Goal: Navigation & Orientation: Find specific page/section

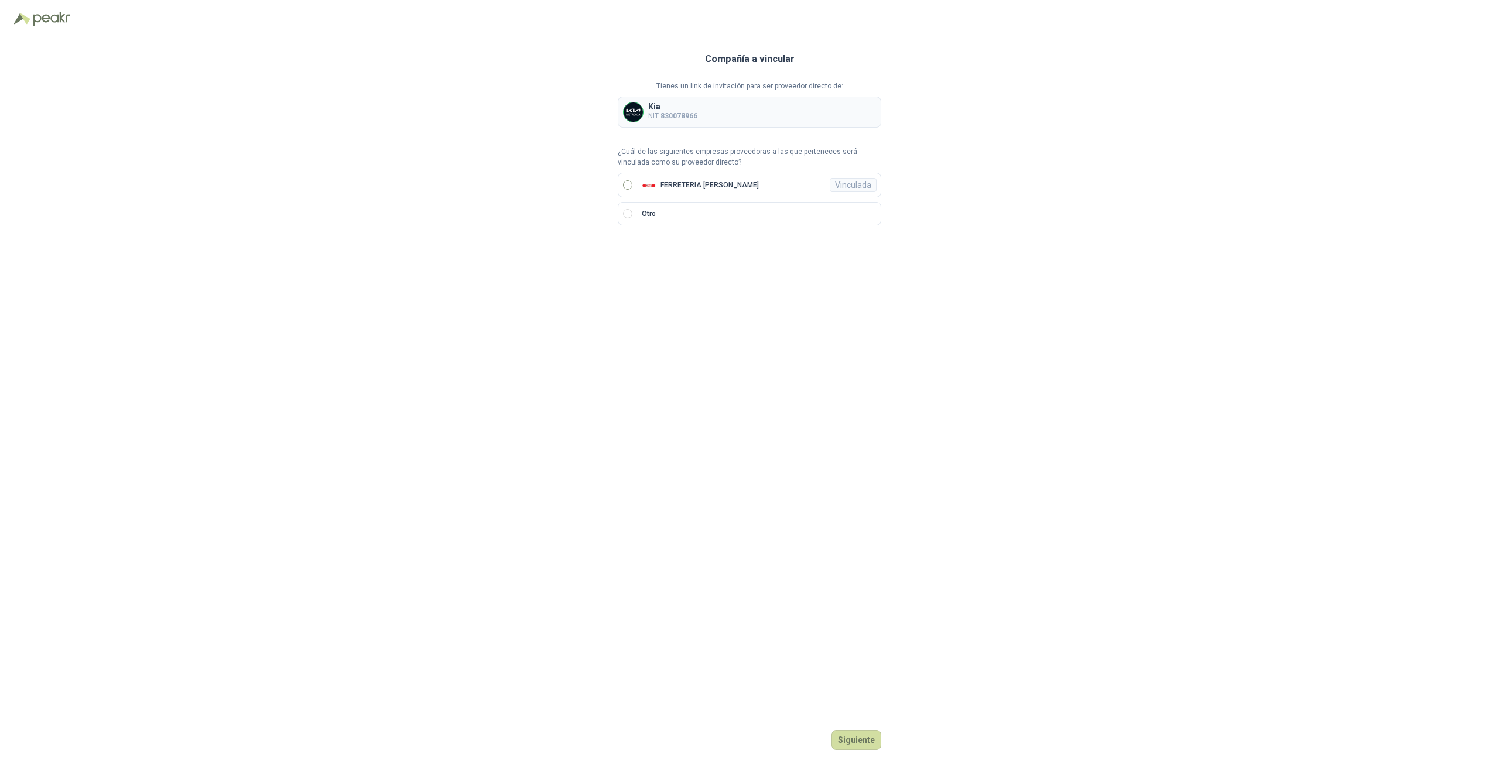
click at [692, 187] on p "FERRETERIA [PERSON_NAME]" at bounding box center [710, 185] width 98 height 7
click at [856, 739] on button "Ingresar" at bounding box center [858, 740] width 46 height 20
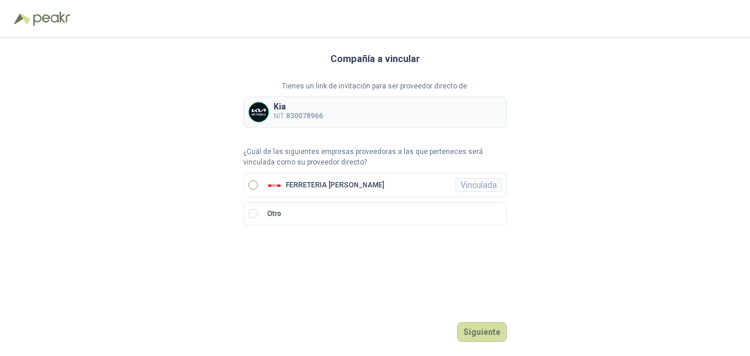
click at [368, 188] on p "FERRETERIA [PERSON_NAME]" at bounding box center [335, 185] width 98 height 7
click at [479, 330] on button "Ingresar" at bounding box center [483, 332] width 46 height 20
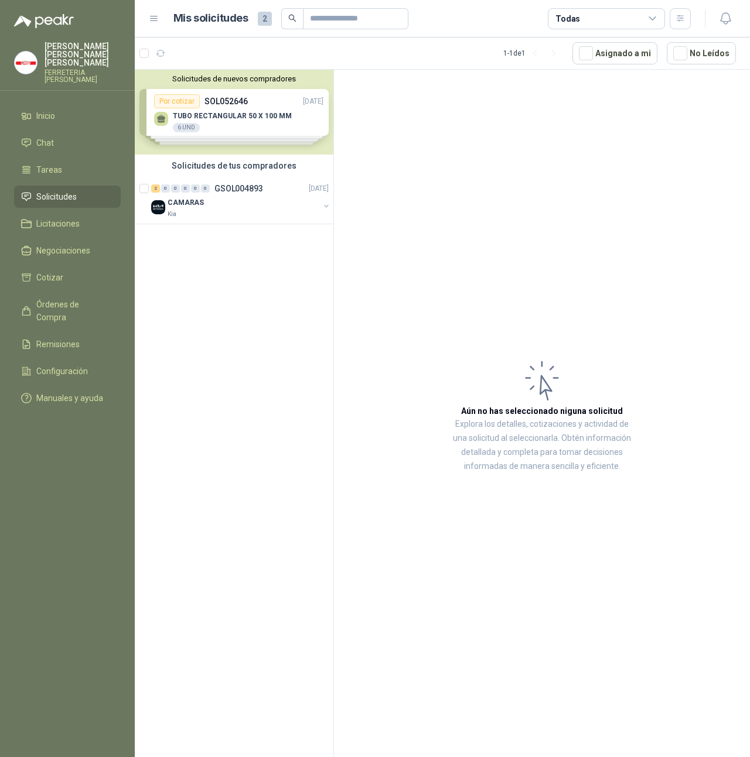
click at [293, 111] on div "Solicitudes de nuevos compradores Por cotizar SOL052646 [DATE] TUBO RECTANGULAR…" at bounding box center [234, 112] width 199 height 85
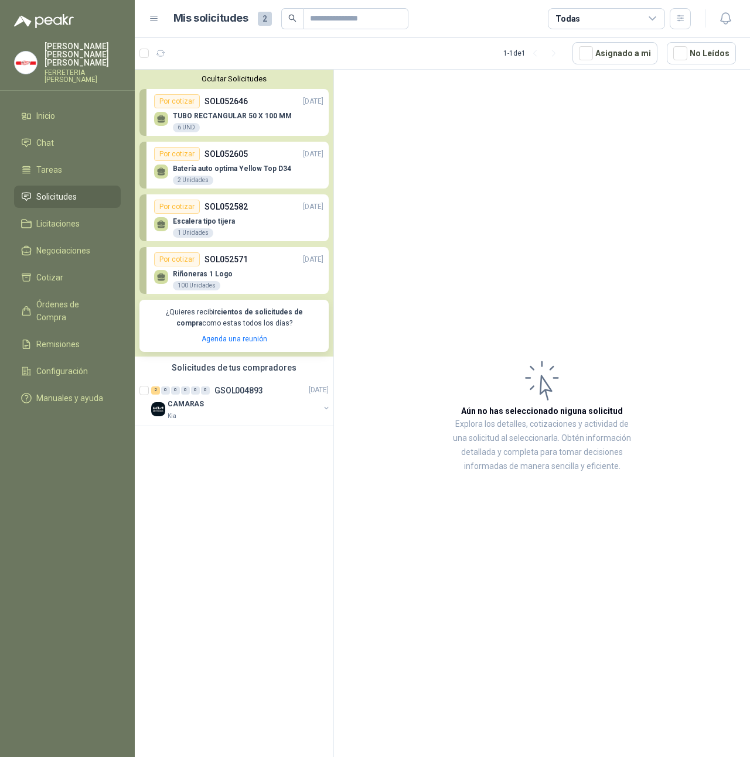
click at [187, 209] on div "Por cotizar" at bounding box center [177, 207] width 46 height 14
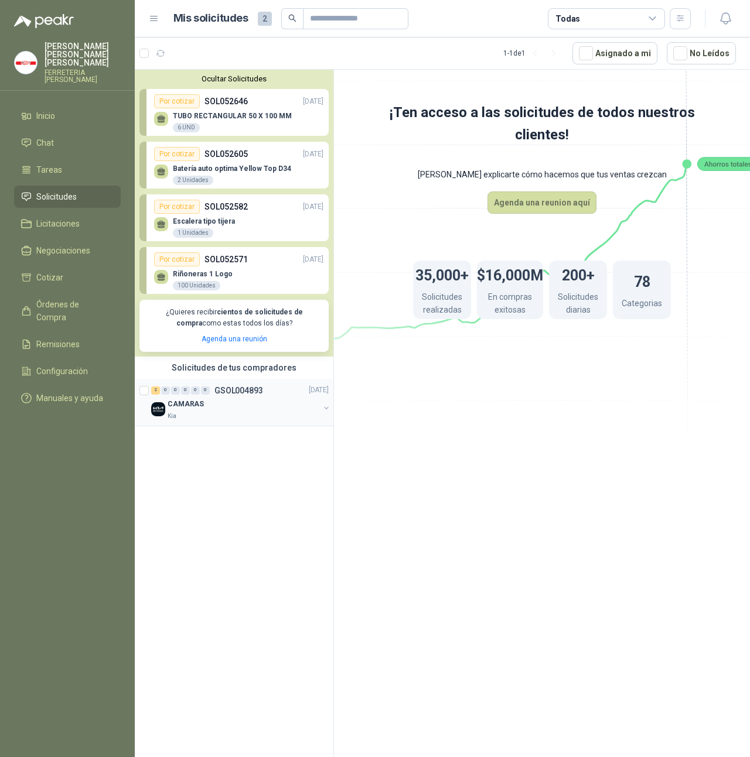
click at [178, 356] on div "Kia" at bounding box center [244, 416] width 152 height 9
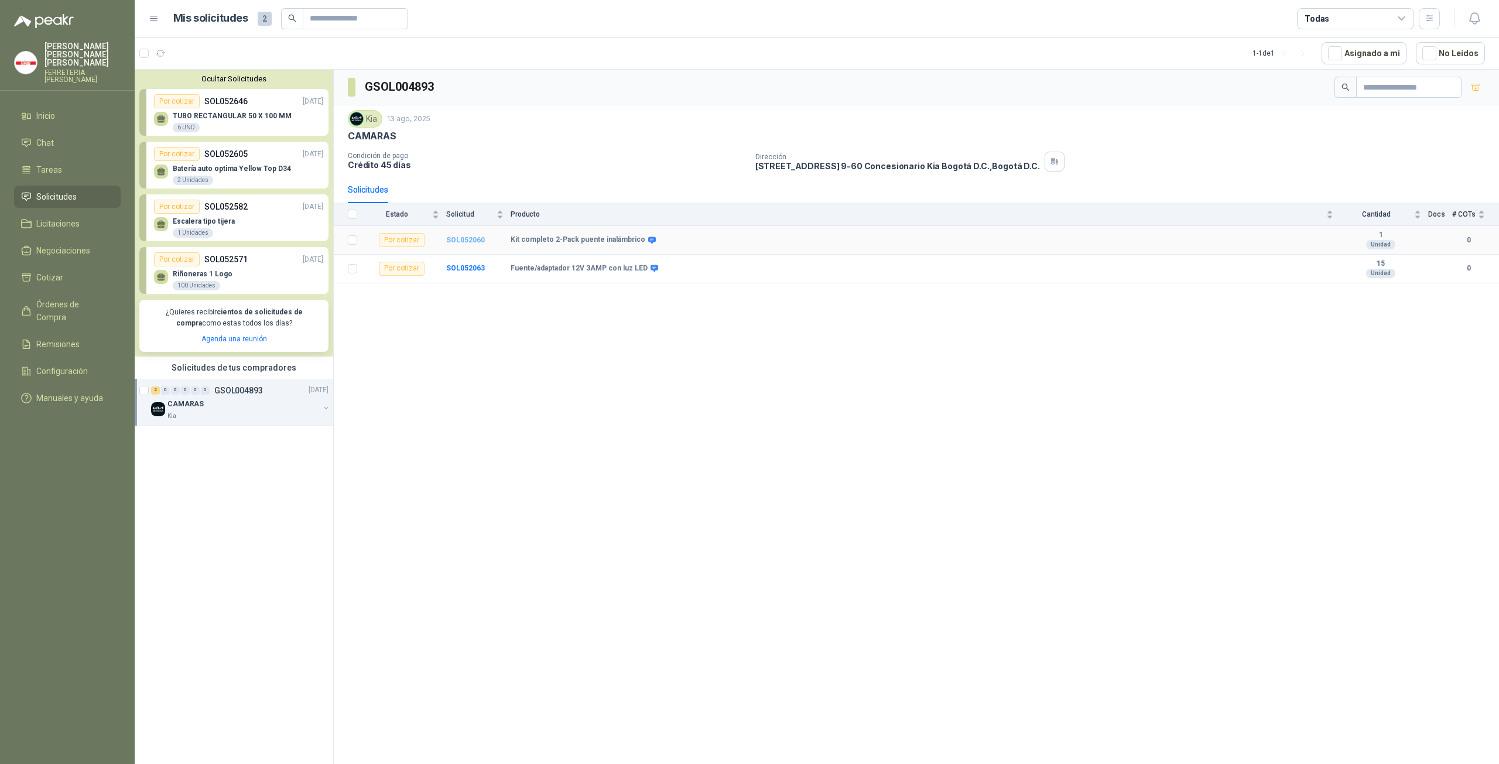
click at [469, 238] on b "SOL052060" at bounding box center [465, 240] width 39 height 8
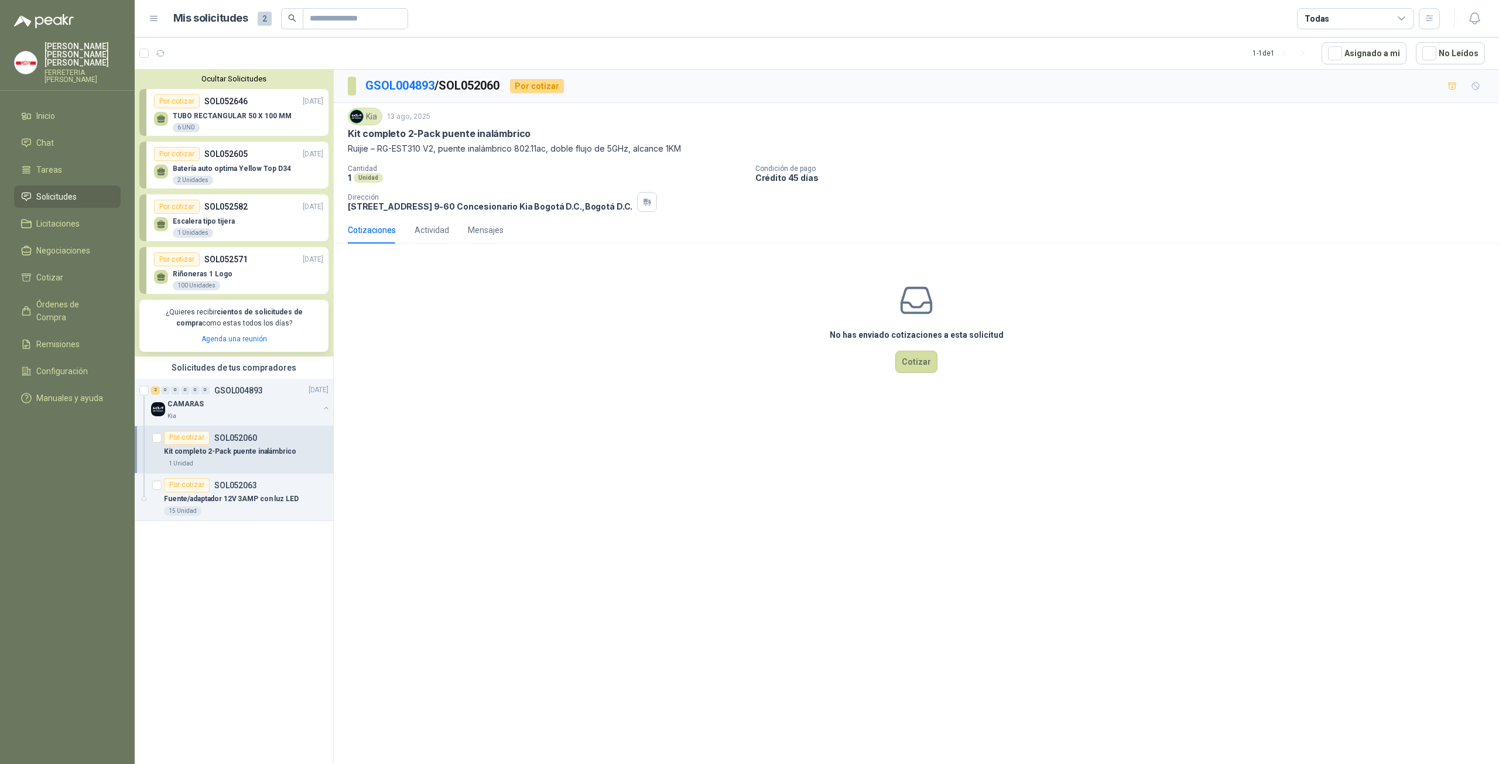
click at [650, 356] on div "GSOL004893 / SOL052060 Por cotizar Kia 13 ago, 2025 Kit completo 2-Pack puente …" at bounding box center [917, 419] width 1166 height 699
click at [697, 356] on div "GSOL004893 / SOL052060 Por cotizar Kia 13 ago, 2025 Kit completo 2-Pack puente …" at bounding box center [917, 419] width 1166 height 699
click at [76, 217] on span "Licitaciones" at bounding box center [57, 223] width 43 height 13
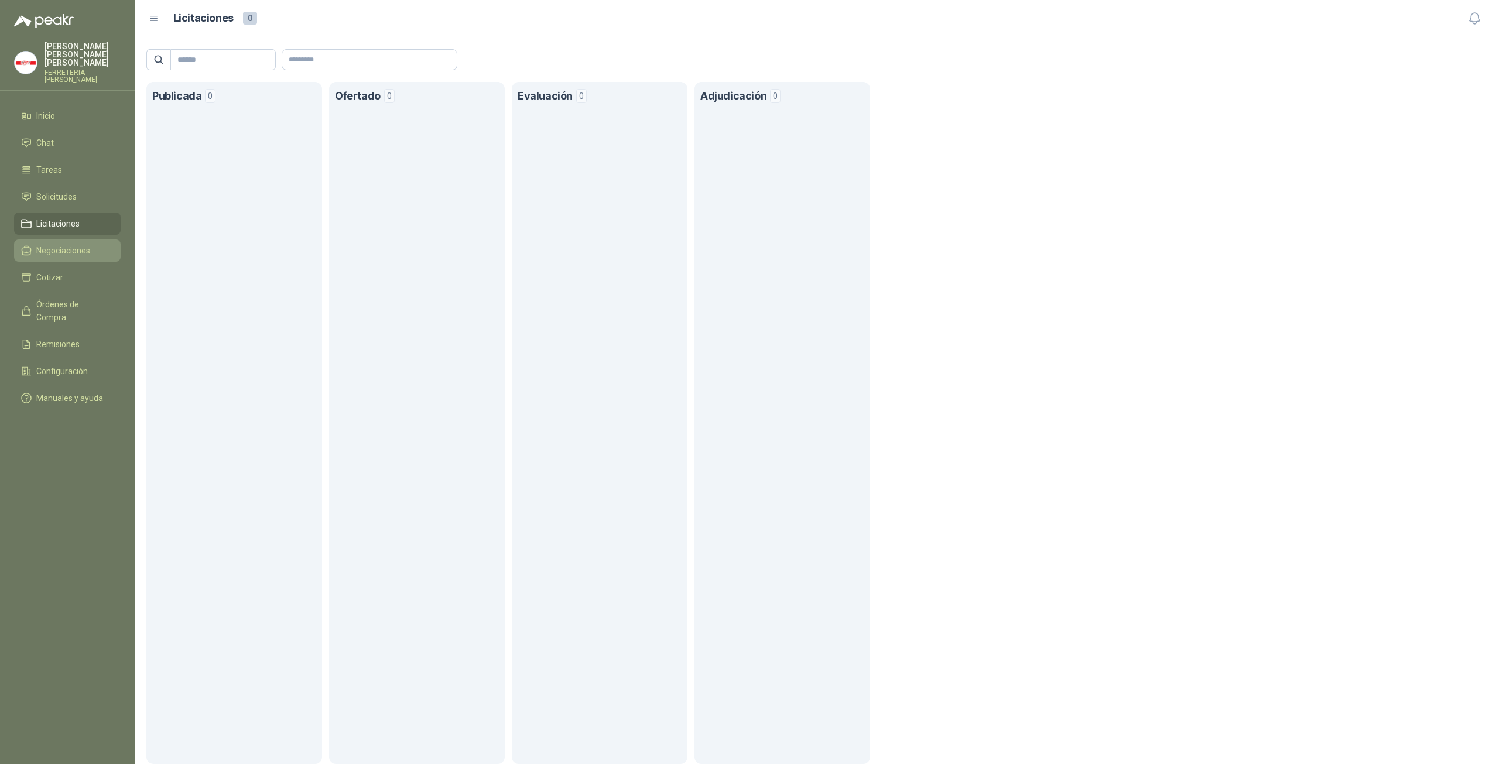
click at [81, 244] on span "Negociaciones" at bounding box center [63, 250] width 54 height 13
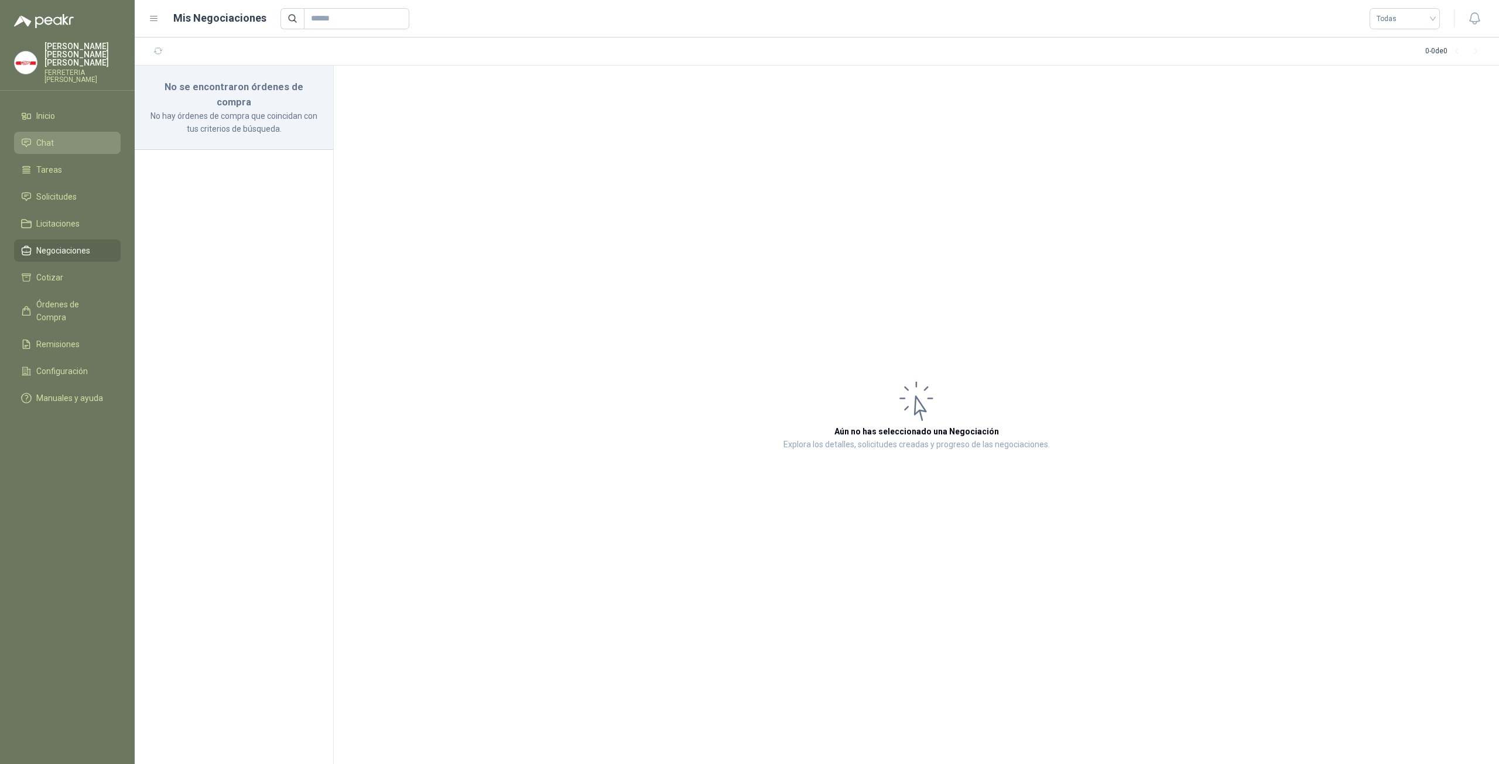
click at [69, 136] on li "Chat" at bounding box center [67, 142] width 93 height 13
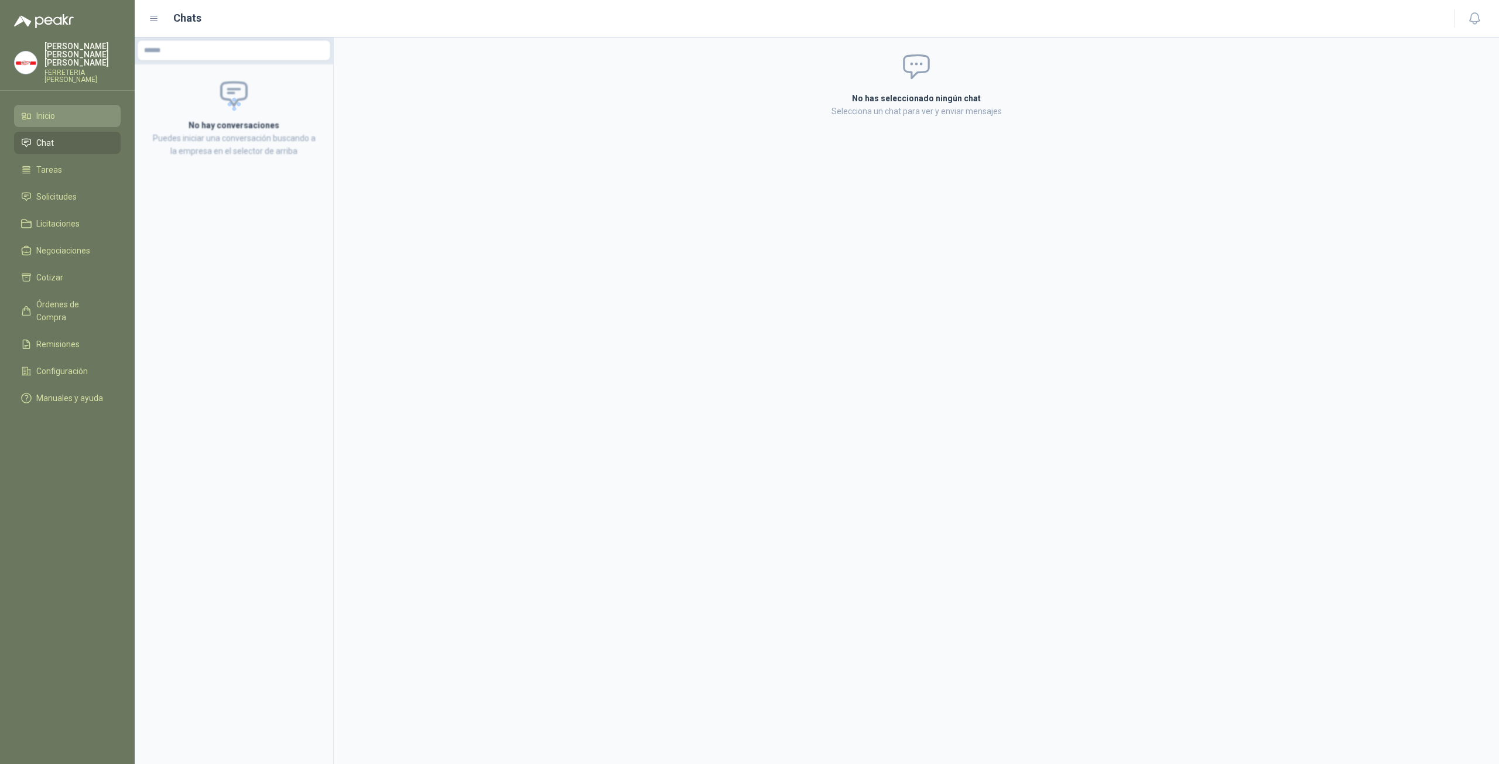
click at [69, 110] on li "Inicio" at bounding box center [67, 116] width 93 height 13
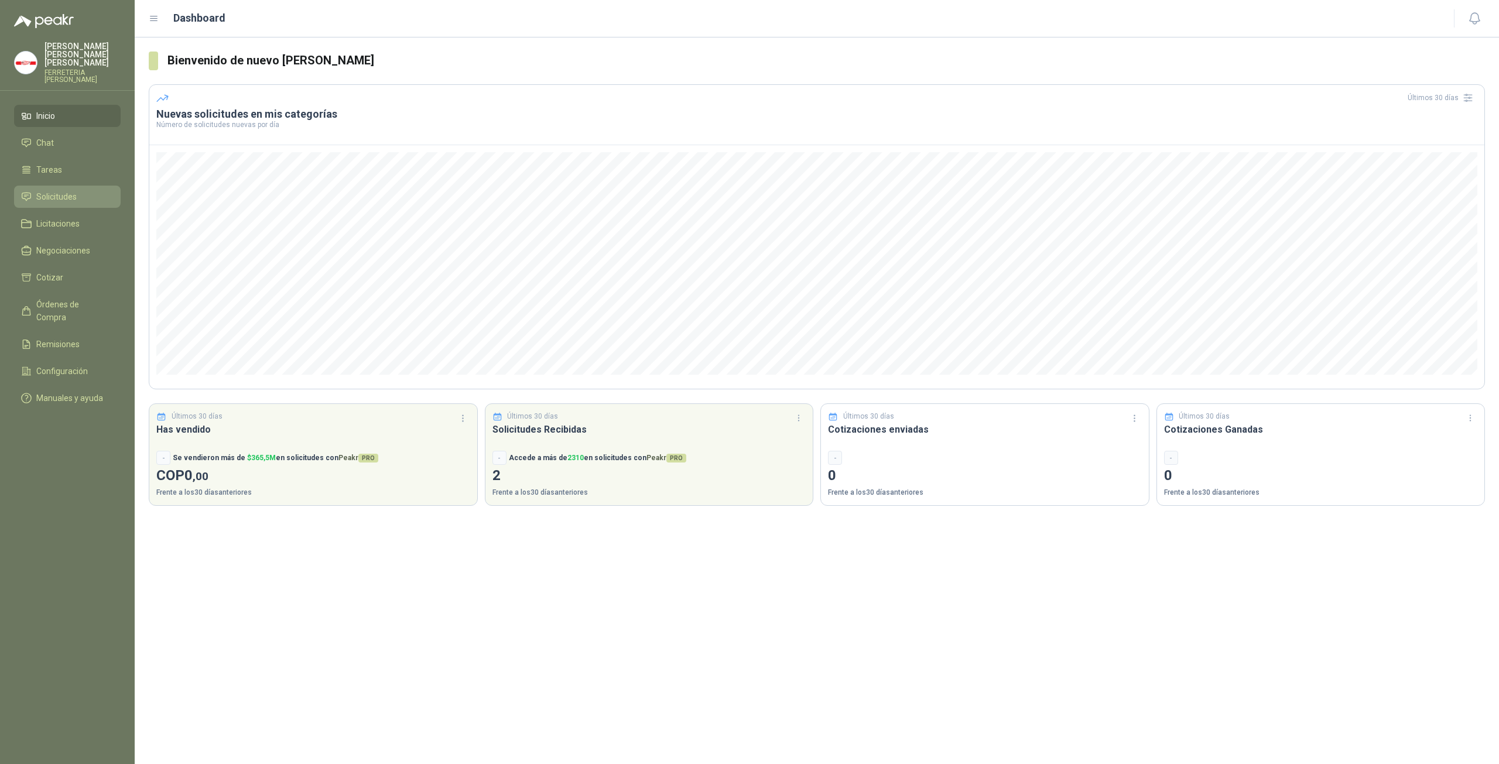
click at [73, 193] on span "Solicitudes" at bounding box center [56, 196] width 40 height 13
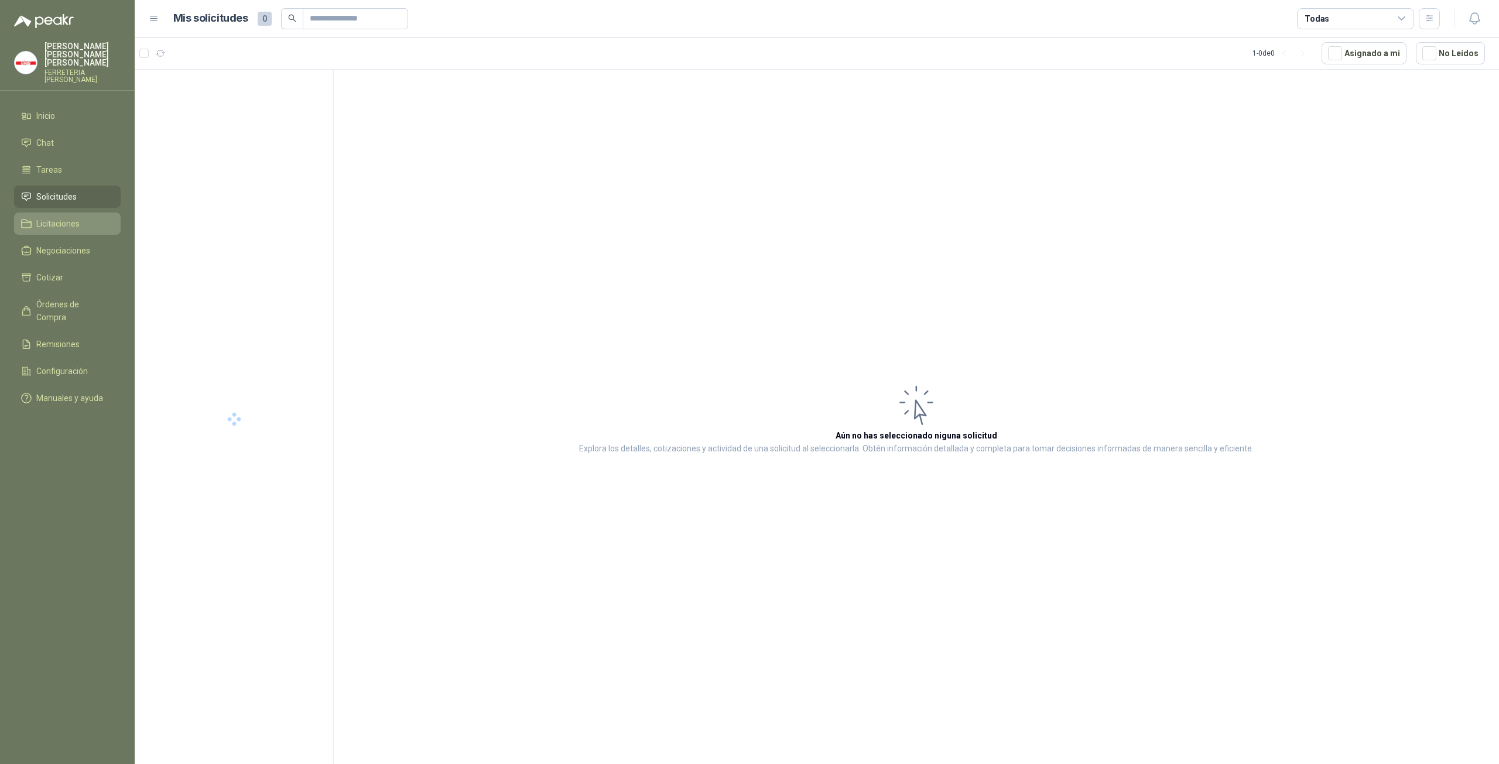
click at [68, 217] on span "Licitaciones" at bounding box center [57, 223] width 43 height 13
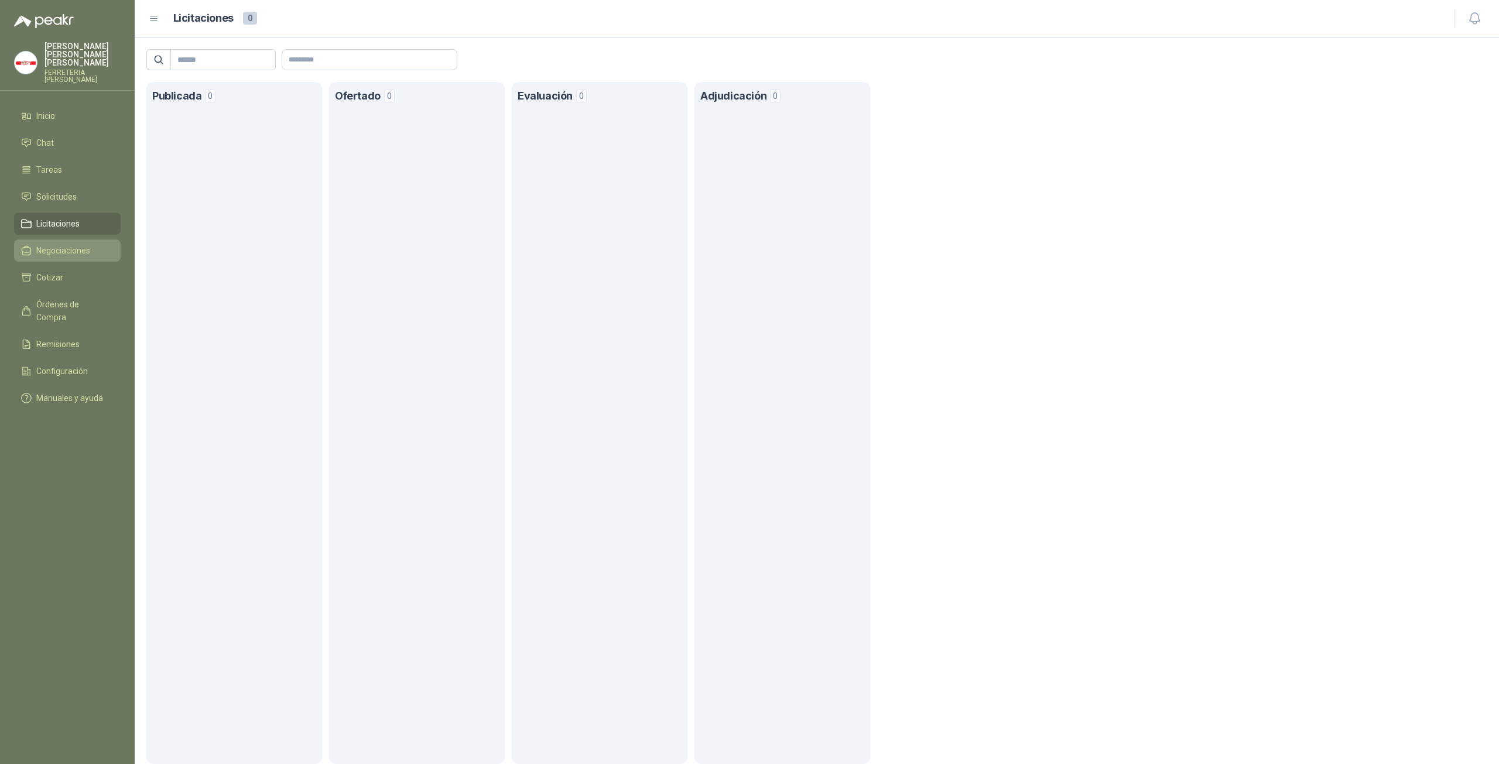
click at [72, 244] on span "Negociaciones" at bounding box center [63, 250] width 54 height 13
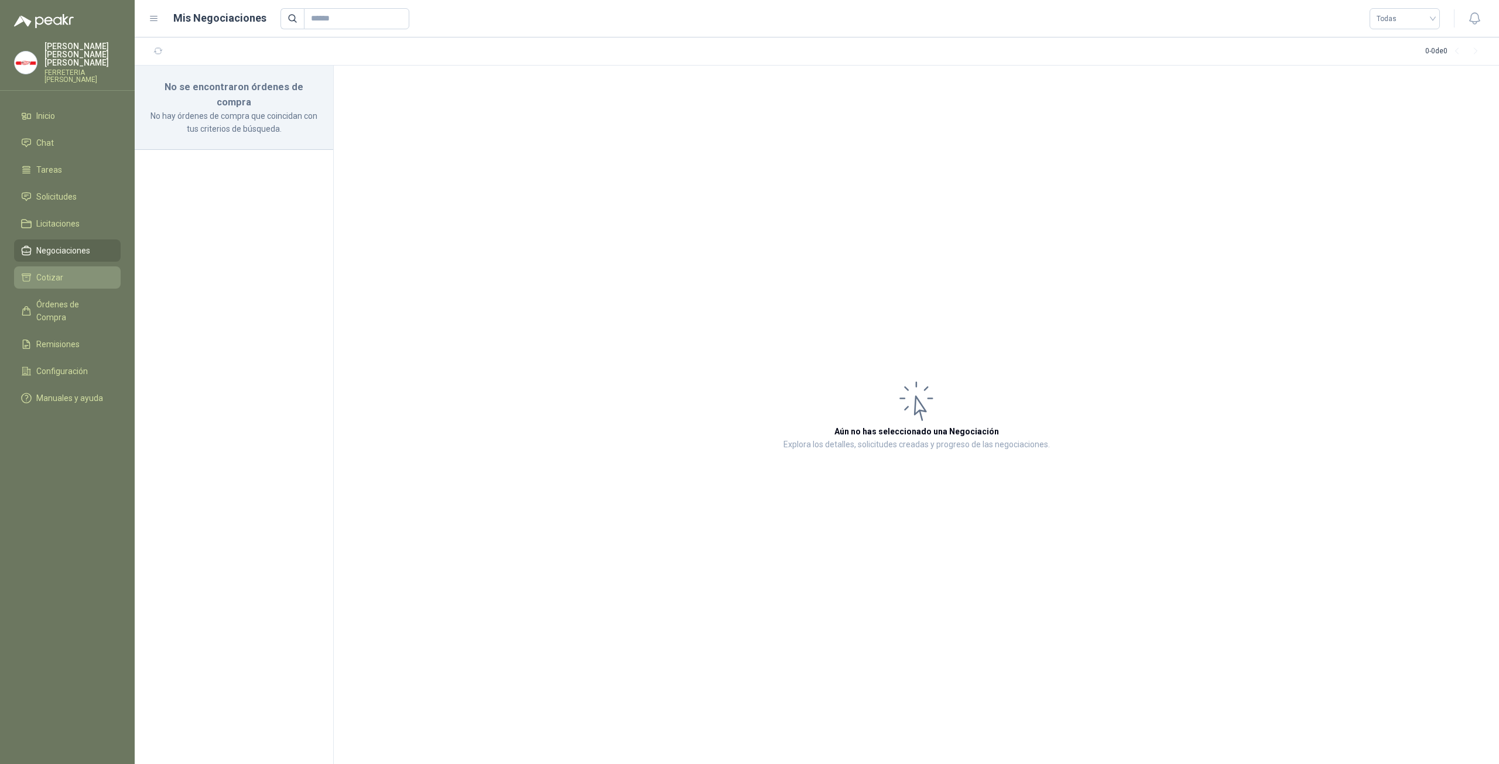
click at [72, 272] on li "Cotizar" at bounding box center [67, 277] width 93 height 13
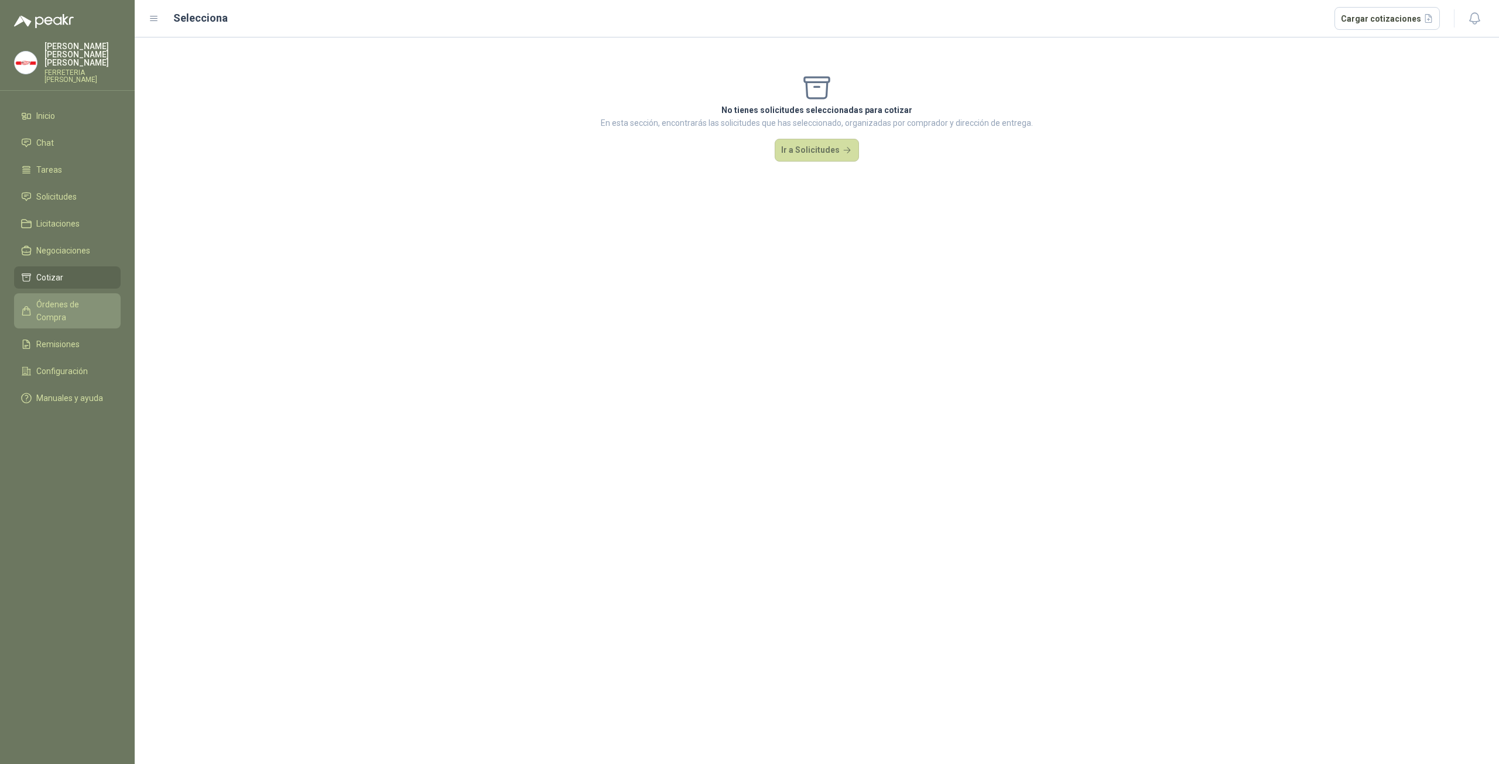
click at [78, 298] on span "Órdenes de Compra" at bounding box center [72, 311] width 73 height 26
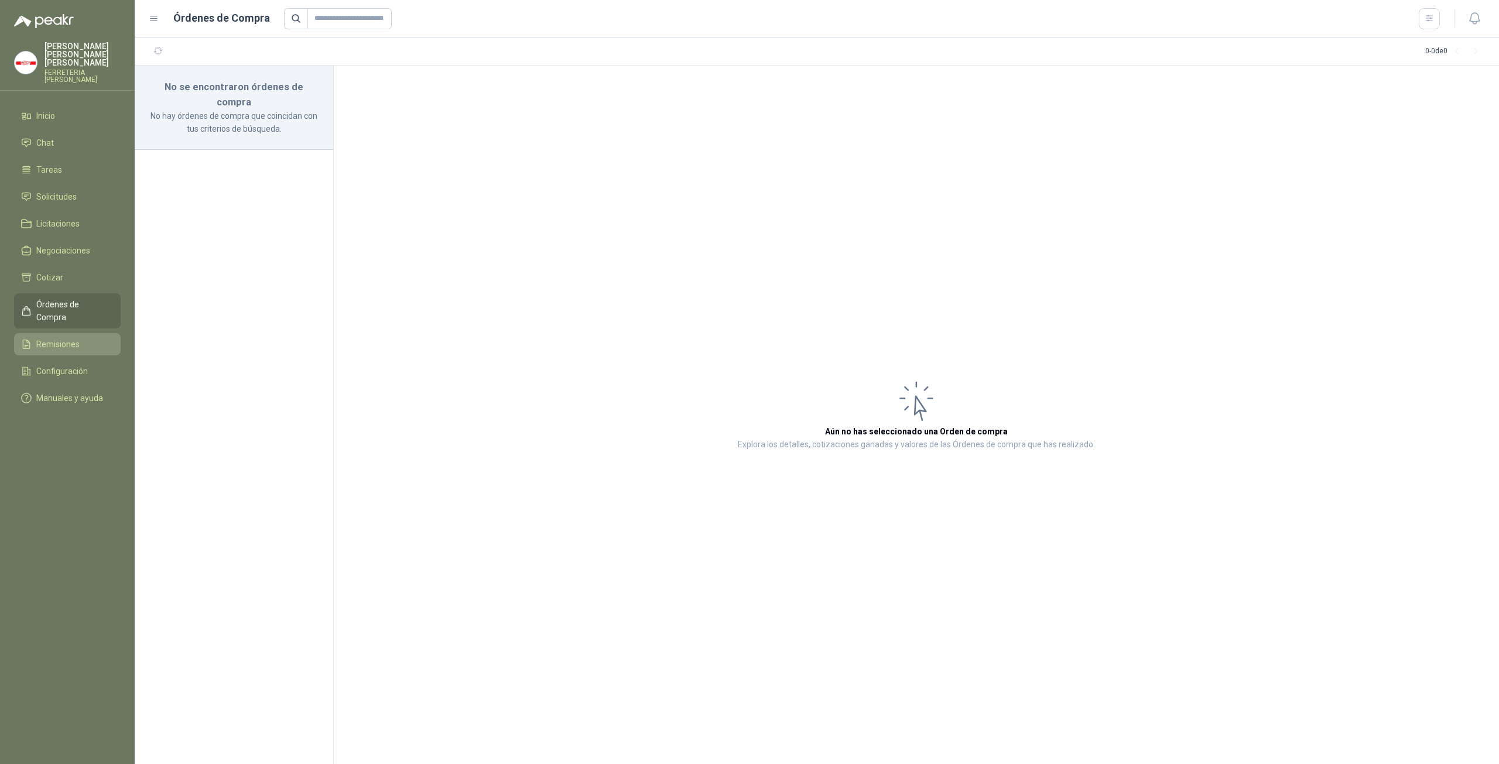
click at [84, 338] on li "Remisiones" at bounding box center [67, 344] width 93 height 13
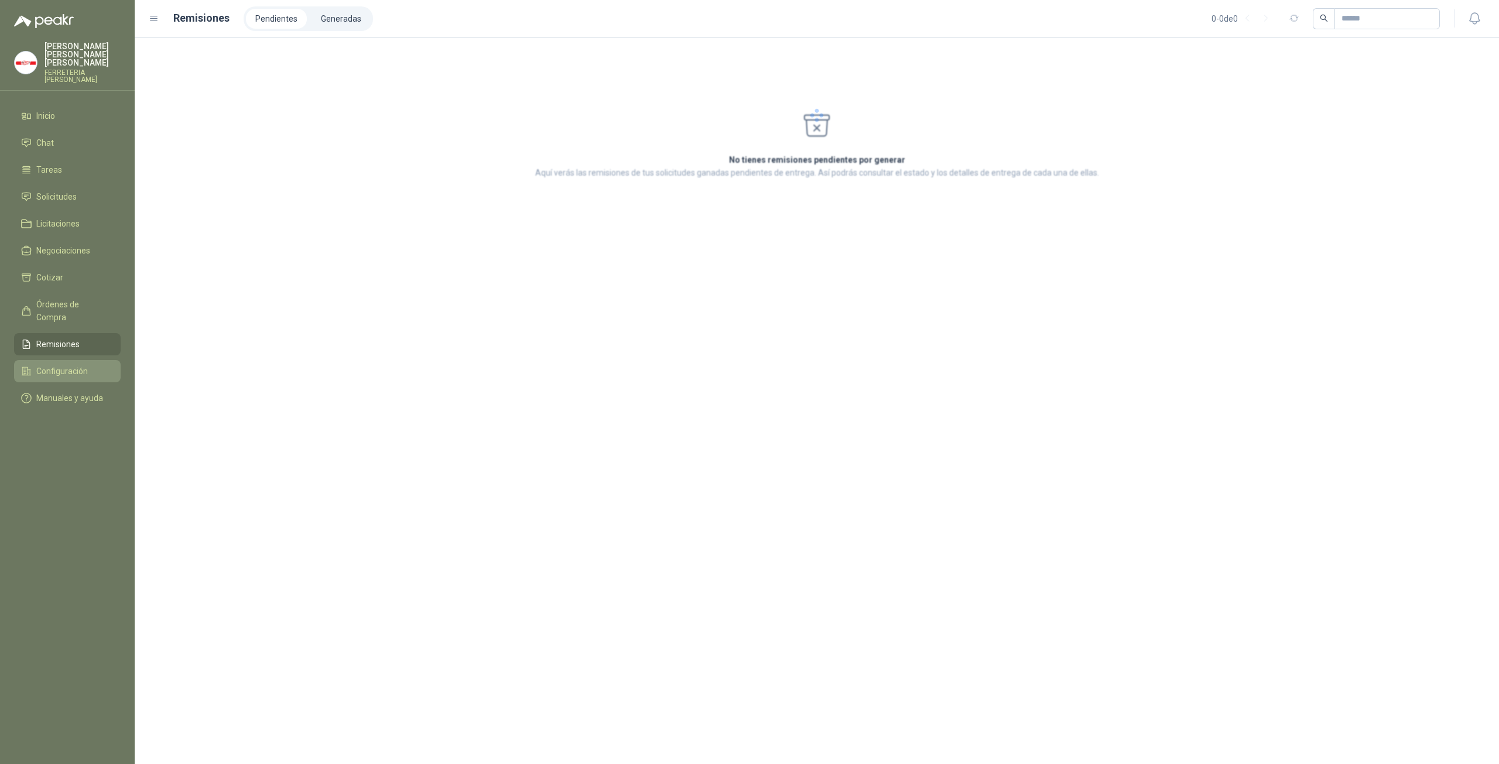
click at [81, 356] on span "Configuración" at bounding box center [62, 371] width 52 height 13
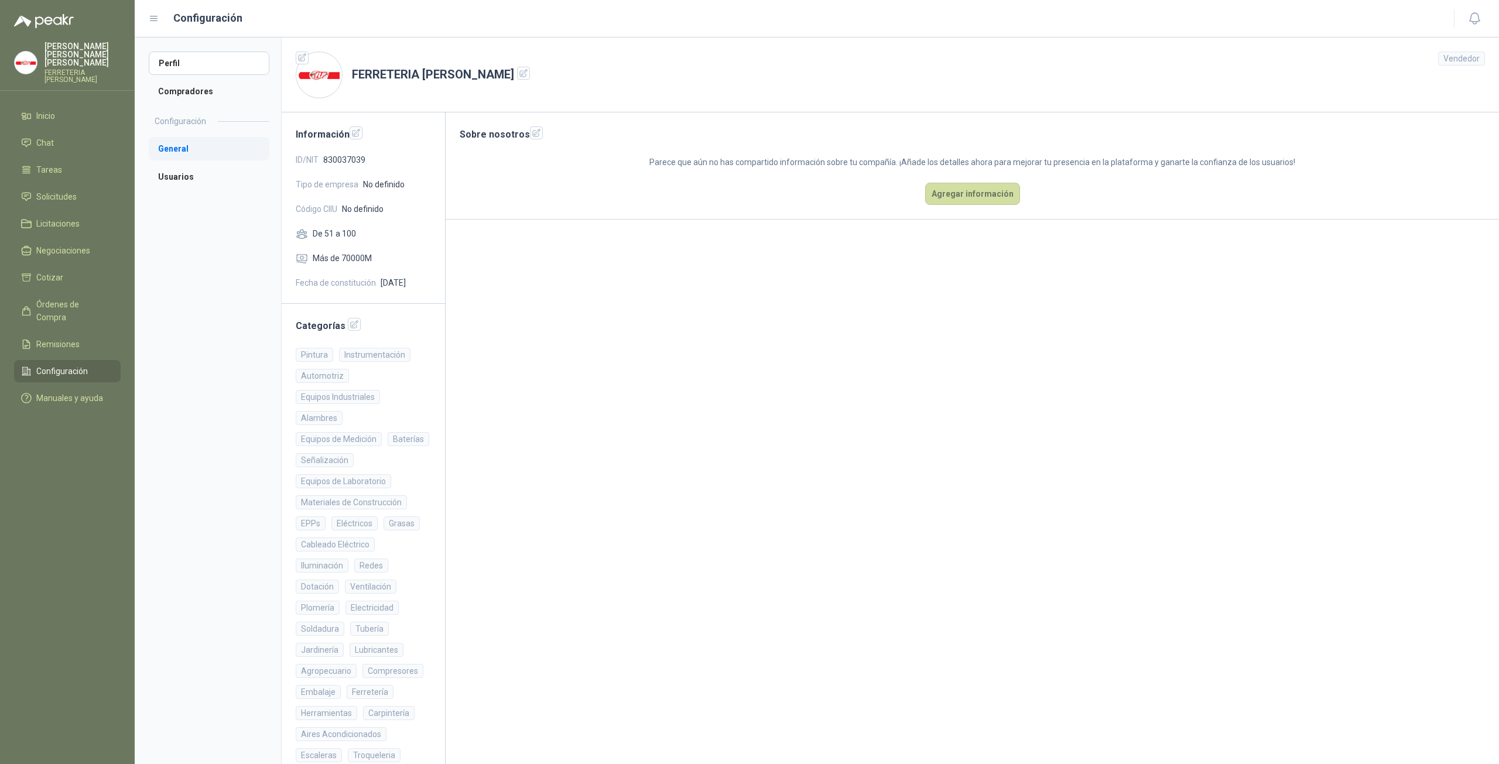
click at [172, 151] on li "General" at bounding box center [209, 148] width 121 height 23
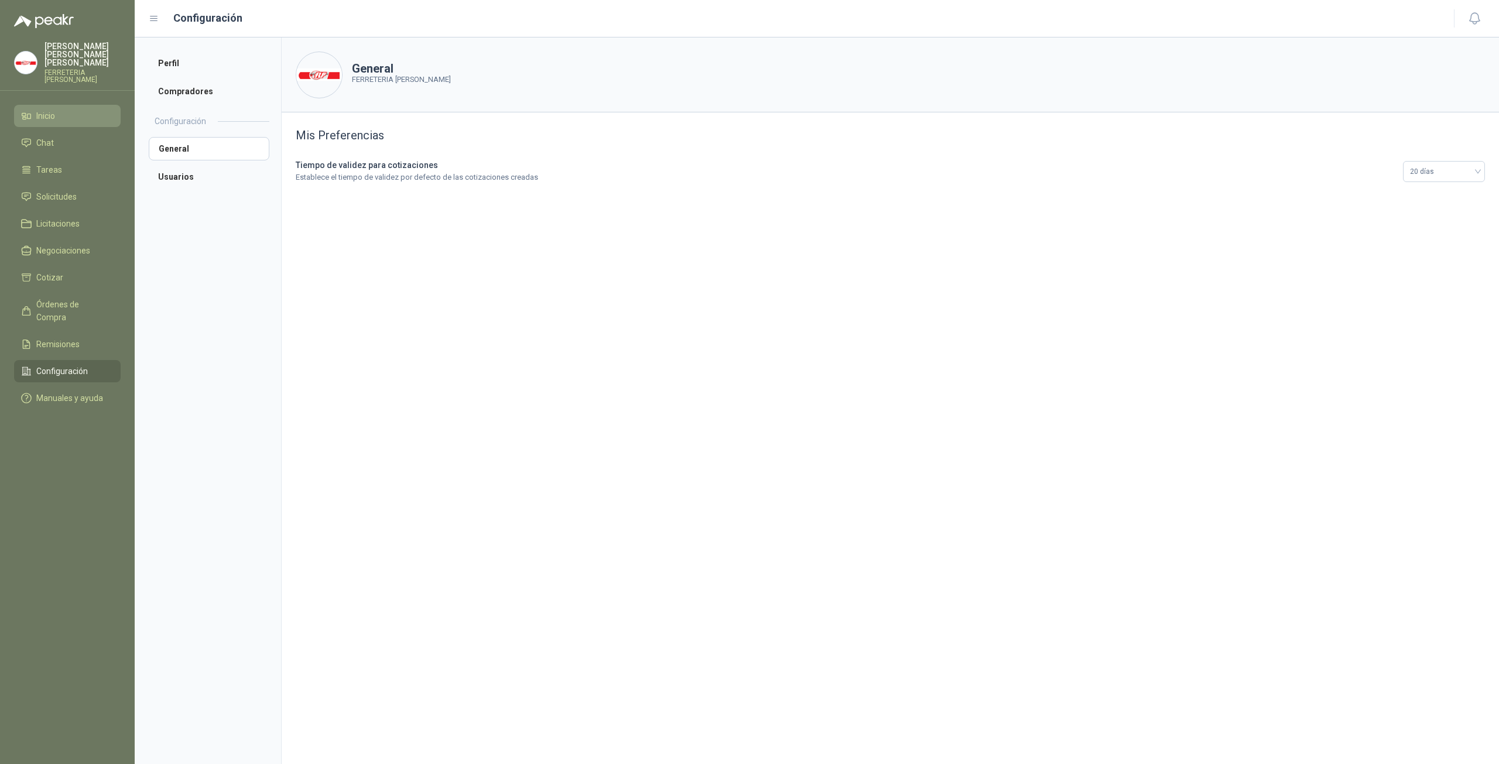
click at [60, 110] on li "Inicio" at bounding box center [67, 116] width 93 height 13
